Goal: Task Accomplishment & Management: Complete application form

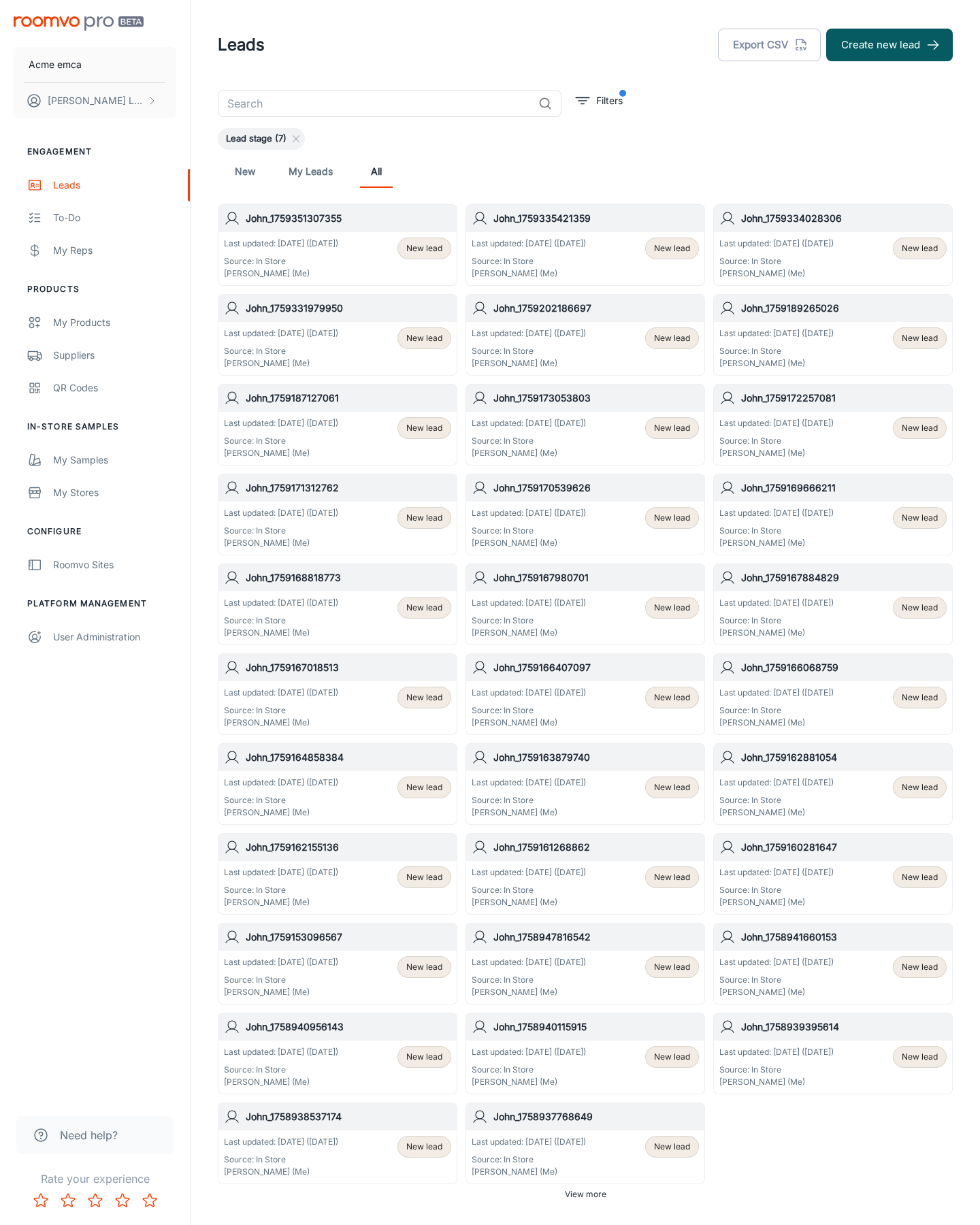
click at [889, 45] on button "Create new lead" at bounding box center [889, 44] width 127 height 33
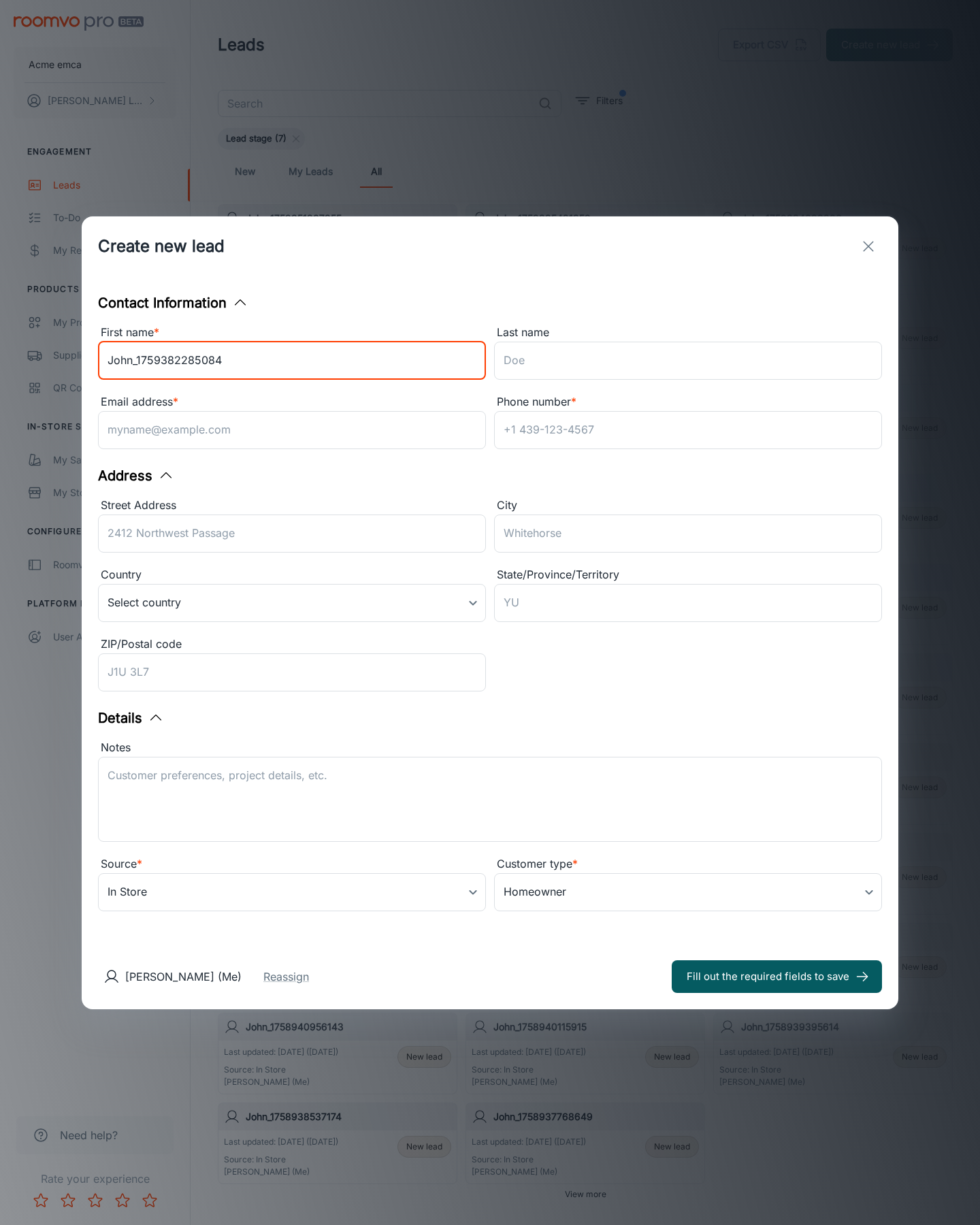
type input "John_1759382285084"
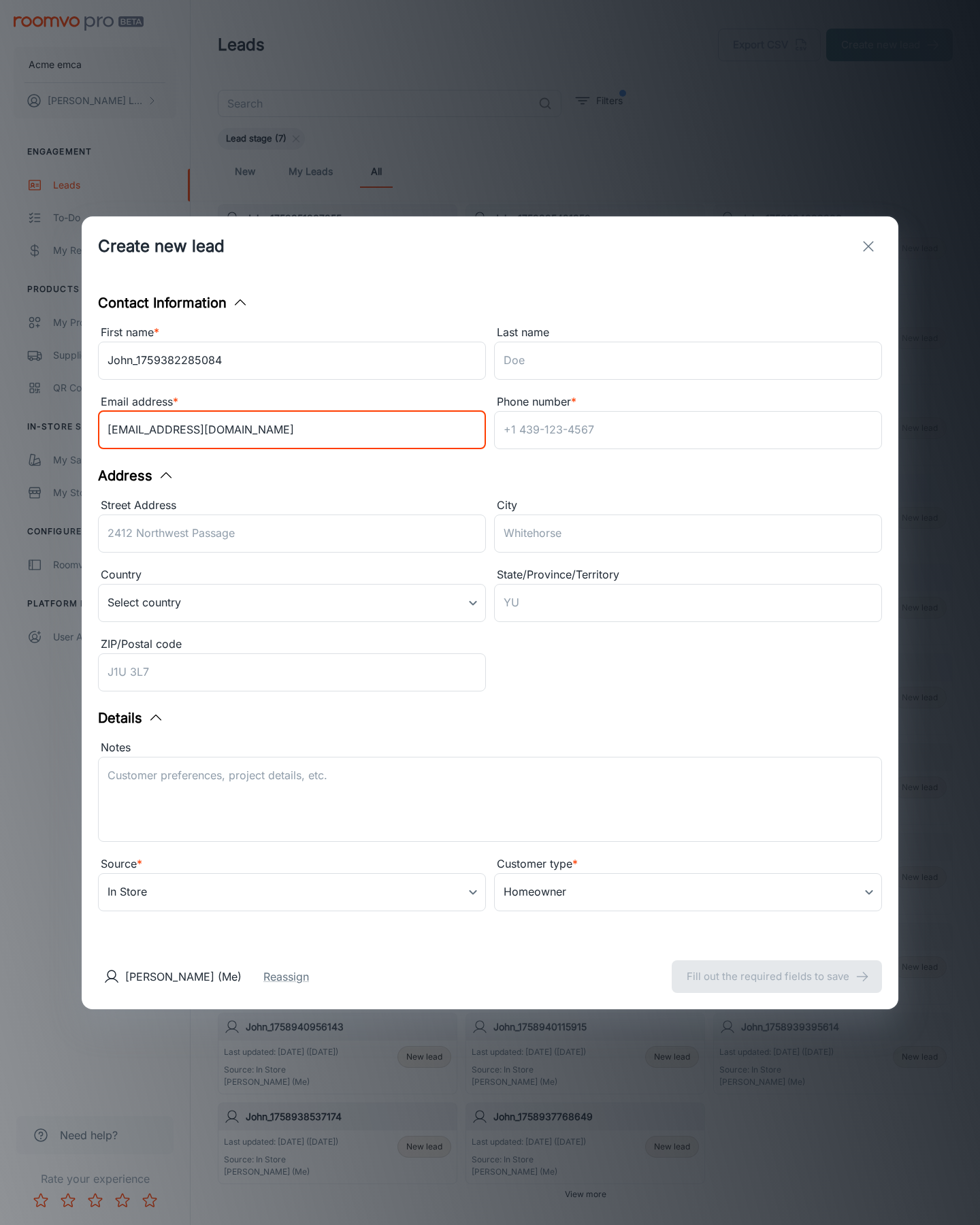
type input "[EMAIL_ADDRESS][DOMAIN_NAME]"
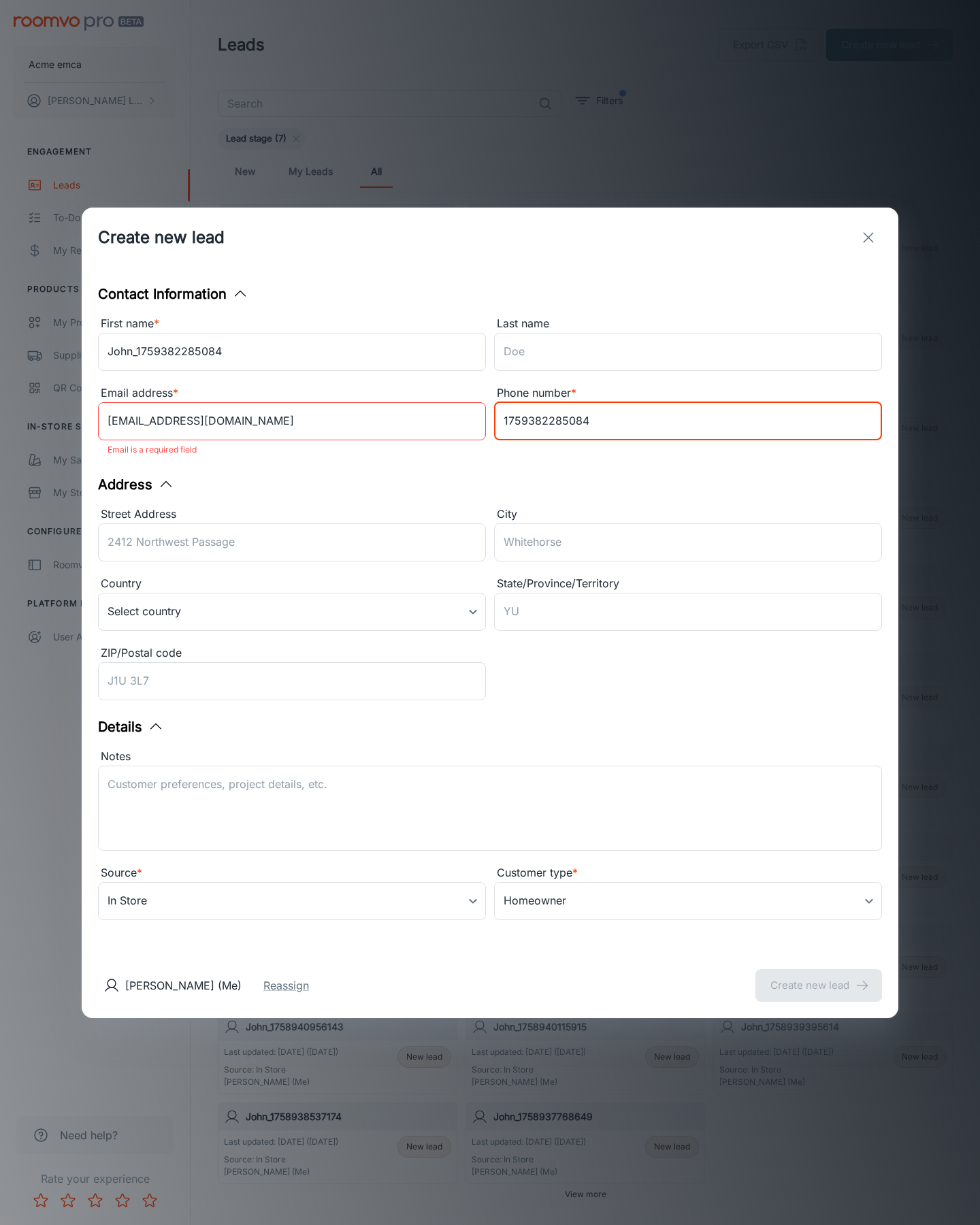
type input "1759382285084"
click at [819, 976] on button "Create new lead" at bounding box center [818, 985] width 127 height 33
